Goal: Find specific page/section: Find specific page/section

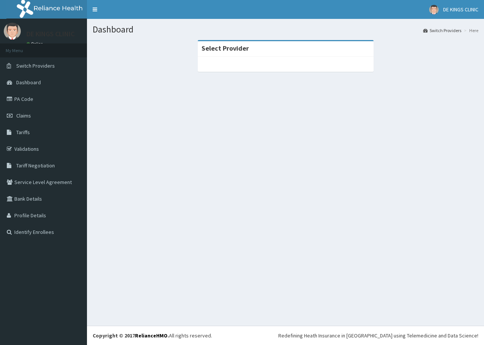
click at [23, 131] on span "Tariffs" at bounding box center [23, 132] width 14 height 7
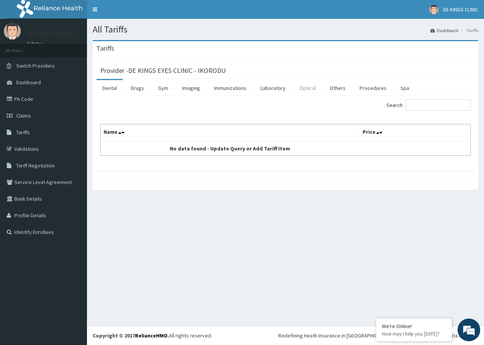
click at [308, 87] on link "Optical" at bounding box center [307, 88] width 28 height 16
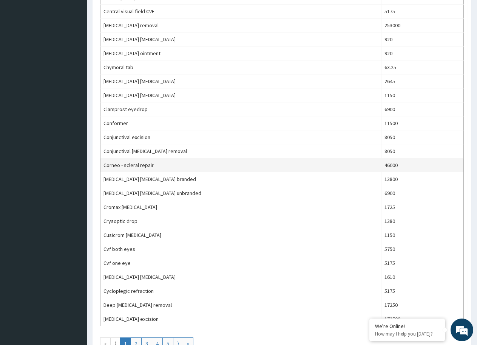
scroll to position [529, 0]
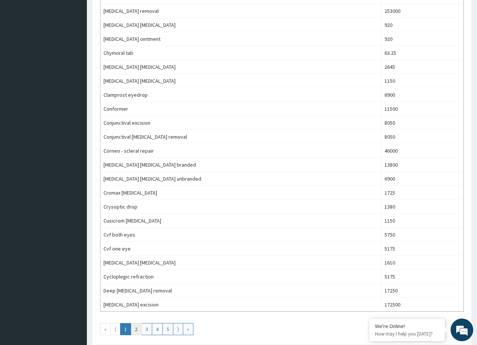
click at [136, 327] on link "2" at bounding box center [136, 329] width 11 height 12
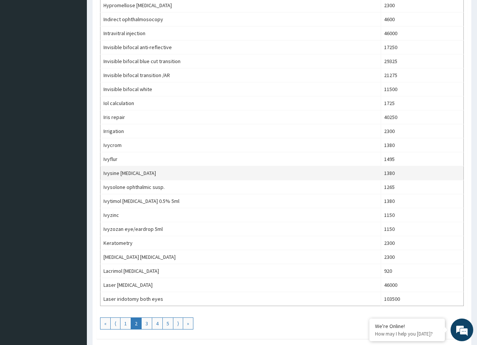
scroll to position [567, 0]
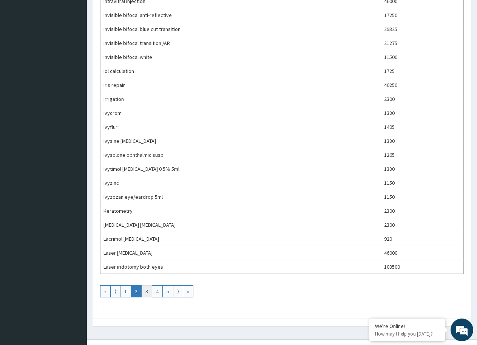
click at [146, 295] on link "3" at bounding box center [146, 291] width 11 height 12
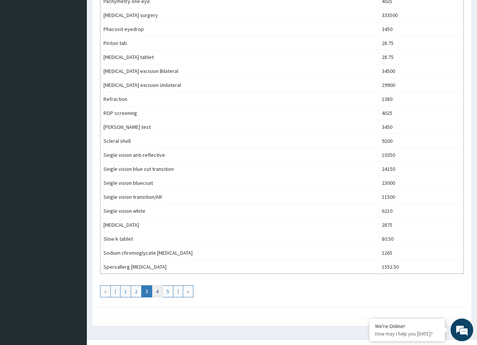
click at [153, 291] on link "4" at bounding box center [157, 291] width 11 height 12
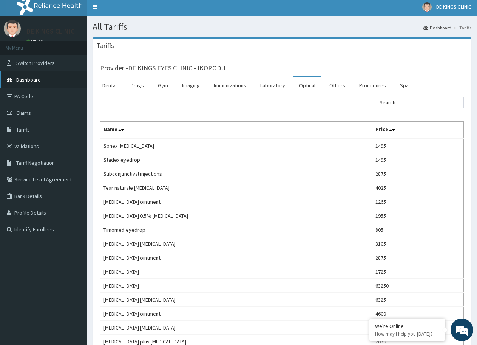
scroll to position [0, 0]
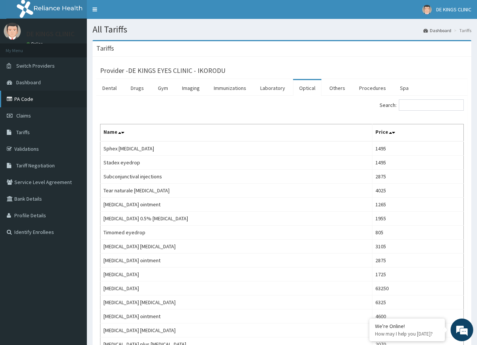
click at [28, 102] on link "PA Code" at bounding box center [43, 99] width 87 height 17
